Goal: Book appointment/travel/reservation

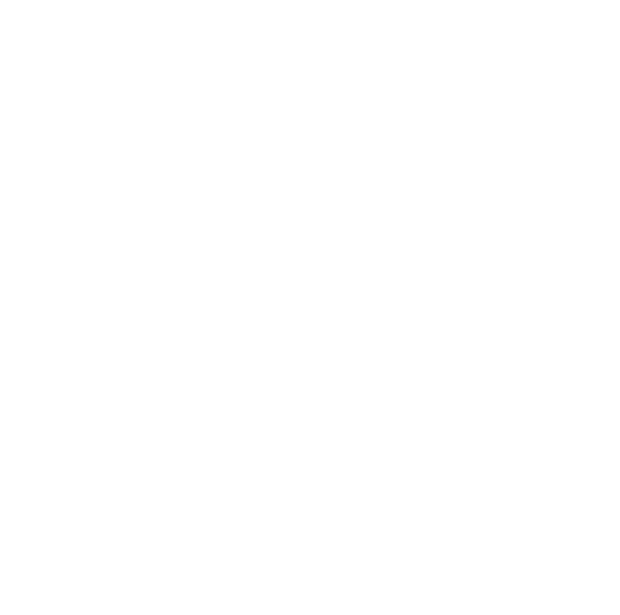
scroll to position [115, 0]
click at [557, 238] on div "Arrivo" at bounding box center [310, 249] width 525 height 32
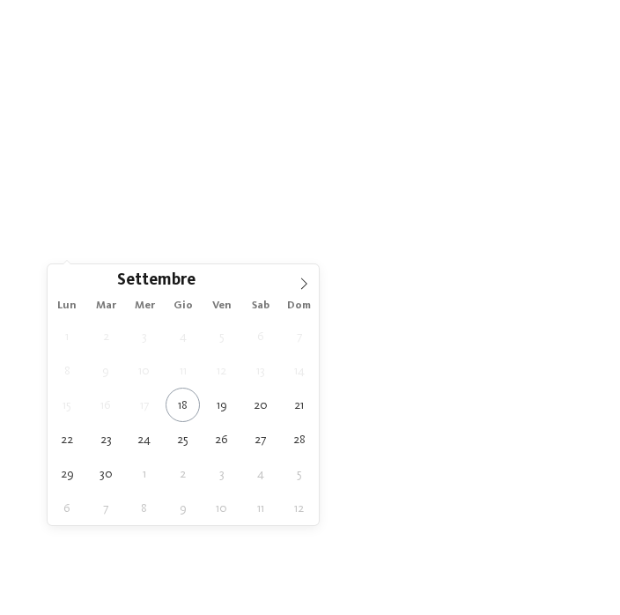
click at [296, 288] on span at bounding box center [304, 279] width 30 height 30
click at [298, 286] on icon at bounding box center [304, 283] width 12 height 12
click at [292, 287] on span at bounding box center [304, 279] width 30 height 30
type div "06.12.2025"
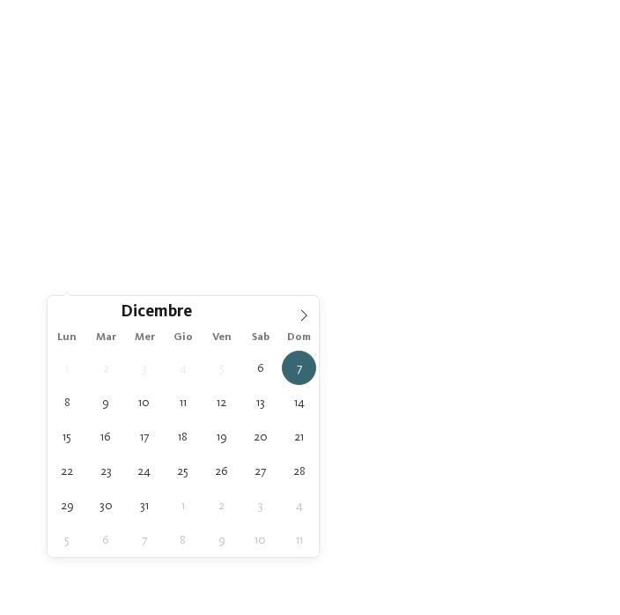
type div "08.12.2025"
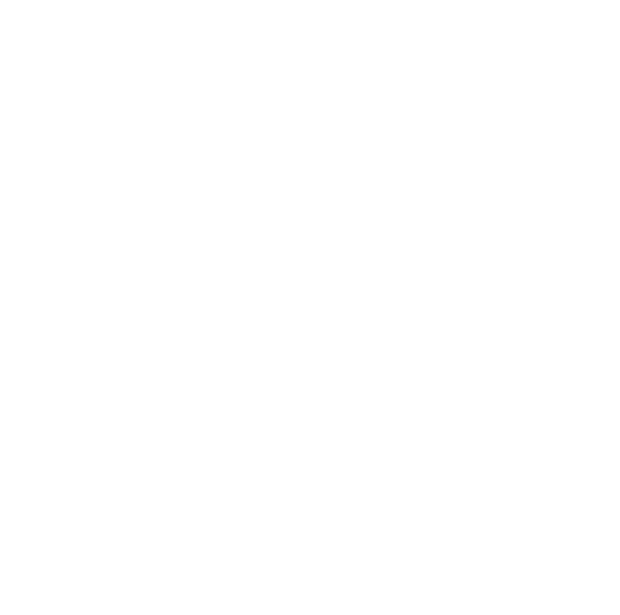
click at [550, 316] on div "Regione" at bounding box center [310, 313] width 525 height 31
click at [413, 284] on div at bounding box center [405, 292] width 16 height 16
click at [331, 407] on span "accetta" at bounding box center [310, 412] width 45 height 11
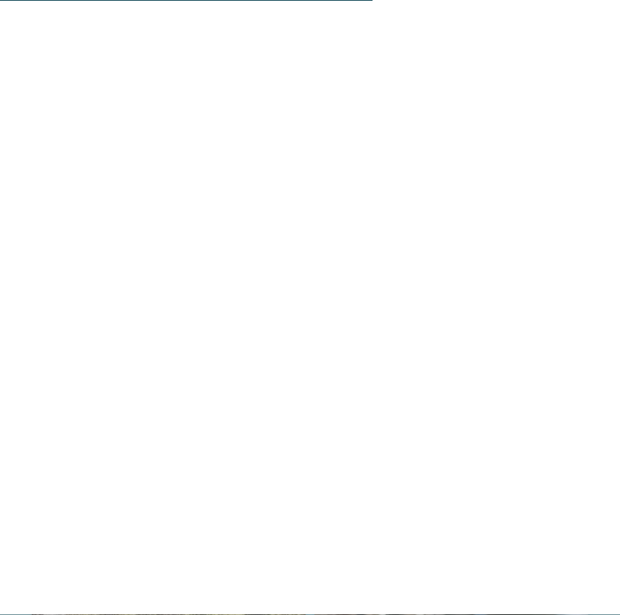
scroll to position [1094, 0]
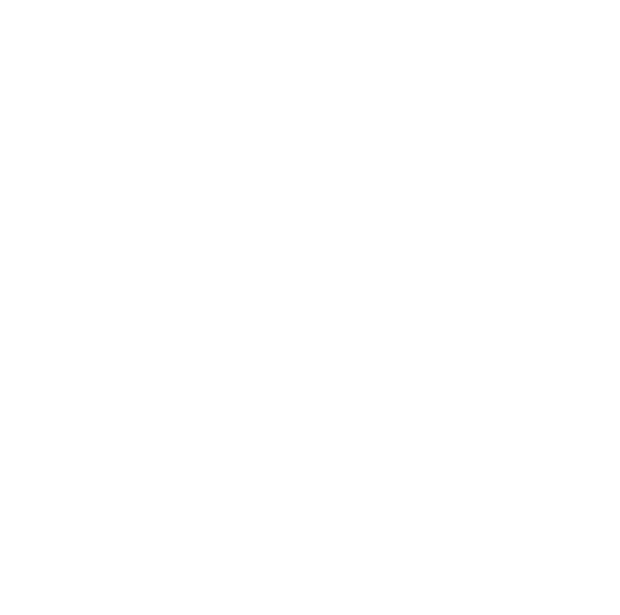
click at [485, 474] on div "Offerte" at bounding box center [451, 526] width 274 height 137
click at [575, 37] on img at bounding box center [580, 36] width 79 height 40
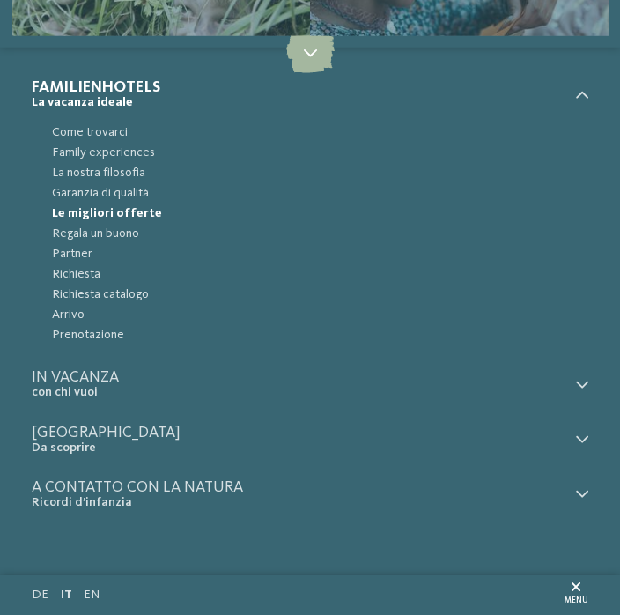
click at [133, 156] on span "Family experiences" at bounding box center [320, 153] width 536 height 20
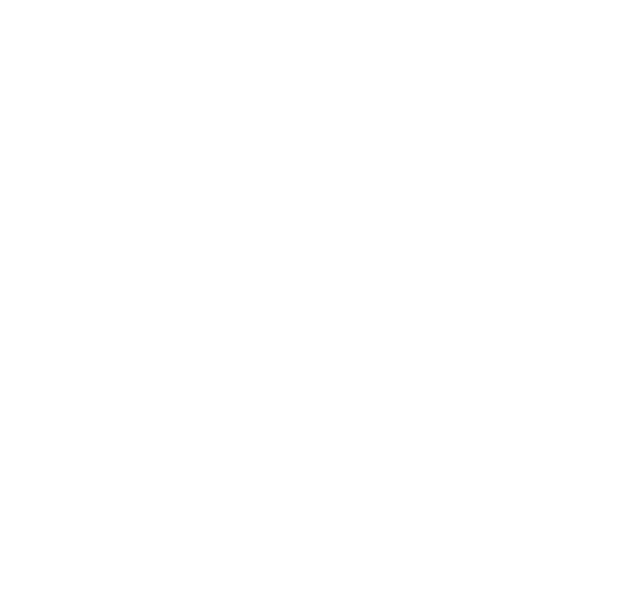
scroll to position [2837, 0]
click at [130, 391] on div "Newsletter * ****** ******* ******** ****** Titolo Nome Cognome E-mail link link" at bounding box center [310, 307] width 556 height 316
click at [588, 134] on icon at bounding box center [588, 148] width 34 height 28
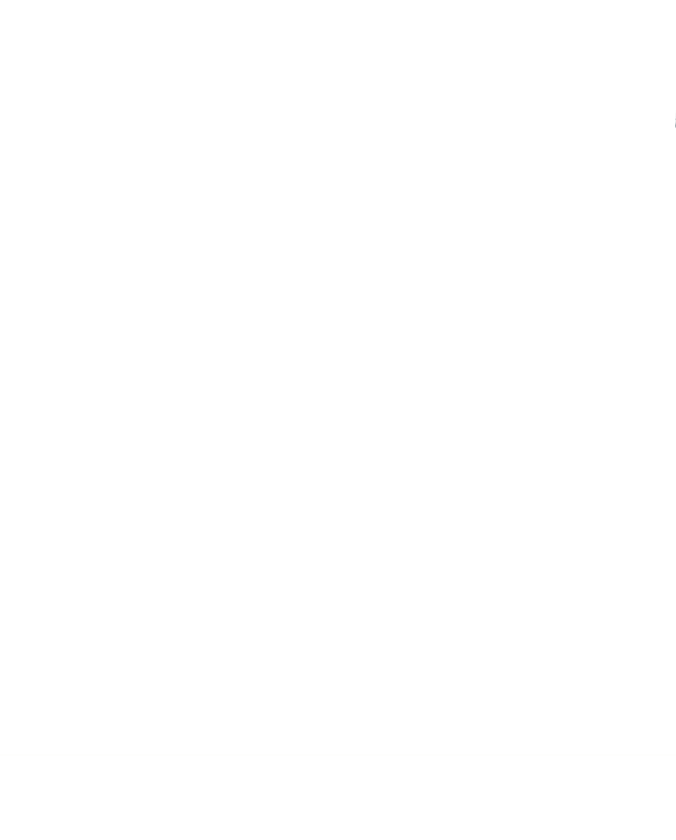
scroll to position [3859, 0]
